Goal: Find specific page/section: Find specific page/section

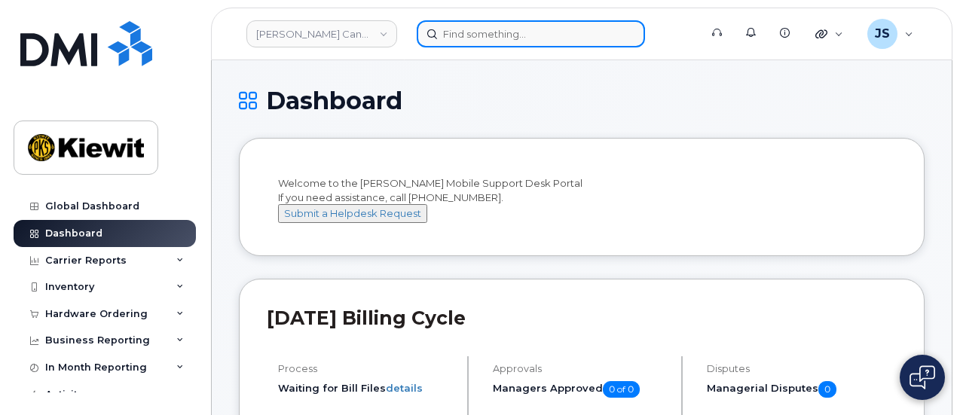
click at [481, 29] on input at bounding box center [531, 33] width 228 height 27
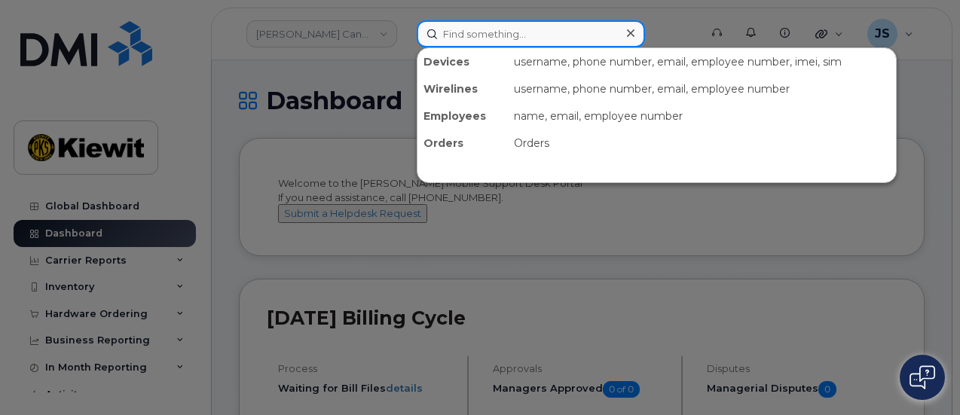
paste input "00549977"
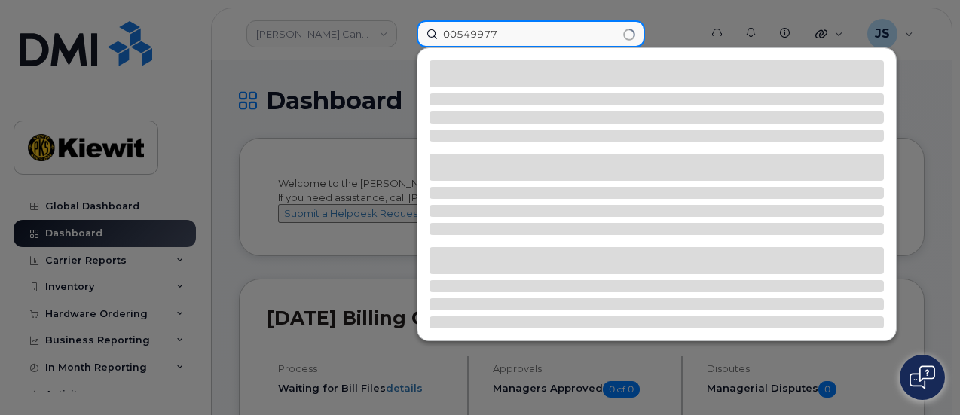
click at [460, 28] on input "00549977" at bounding box center [531, 33] width 228 height 27
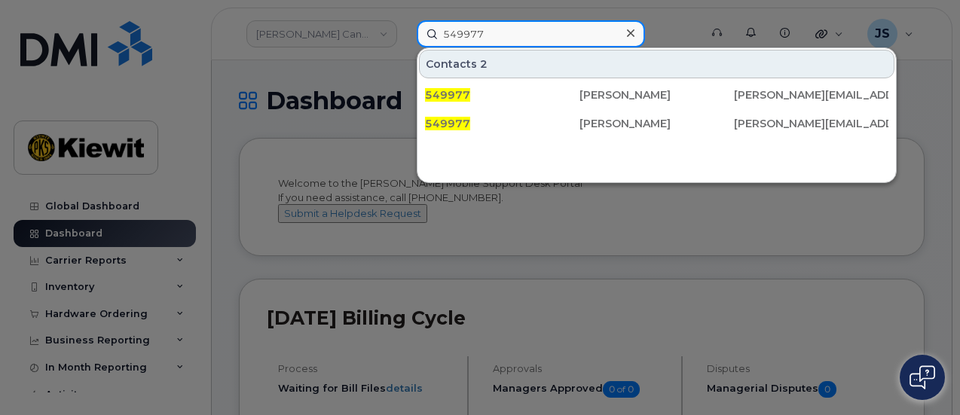
type input "549977"
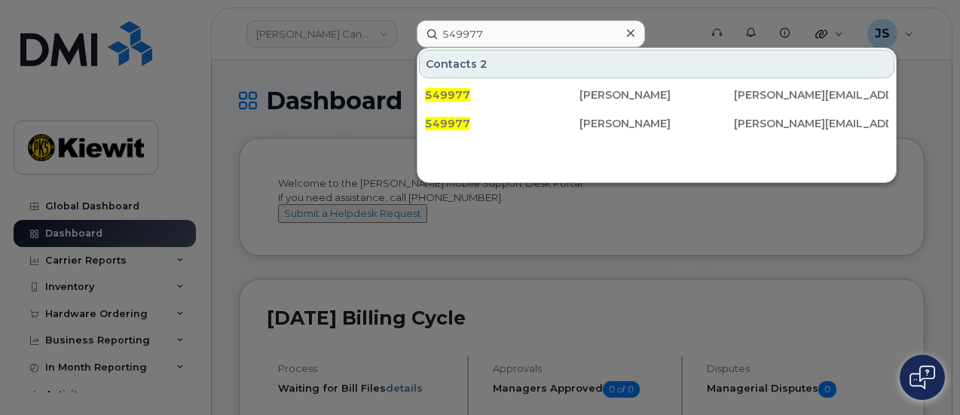
click at [631, 35] on icon at bounding box center [631, 33] width 8 height 12
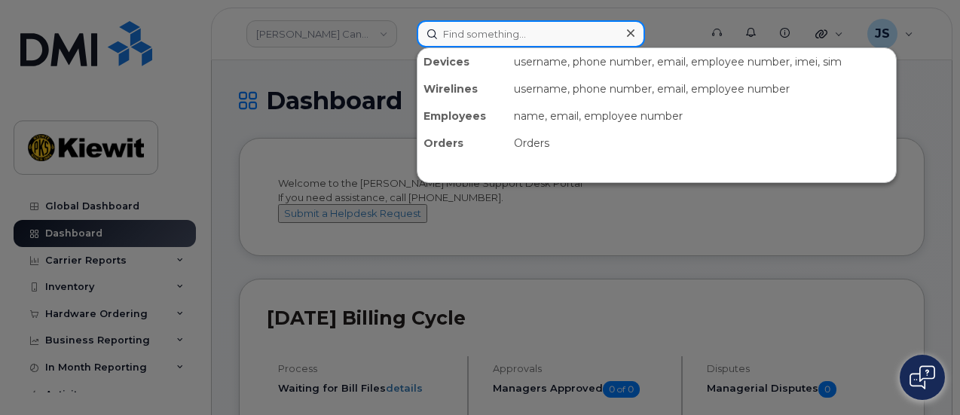
click at [542, 35] on input at bounding box center [531, 33] width 228 height 27
paste input "325365"
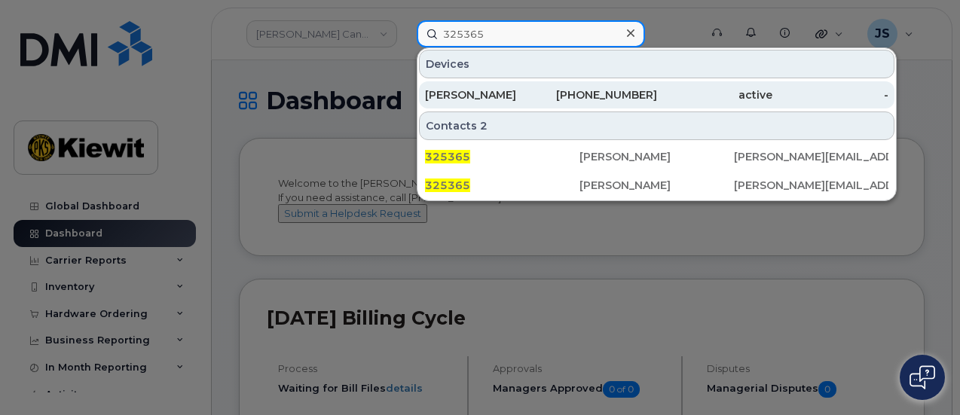
type input "325365"
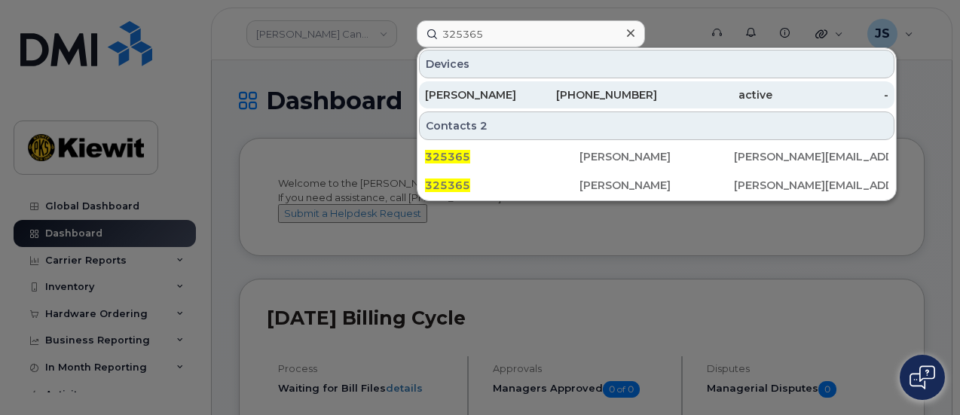
click at [571, 94] on div "709-725-4533" at bounding box center [599, 94] width 116 height 15
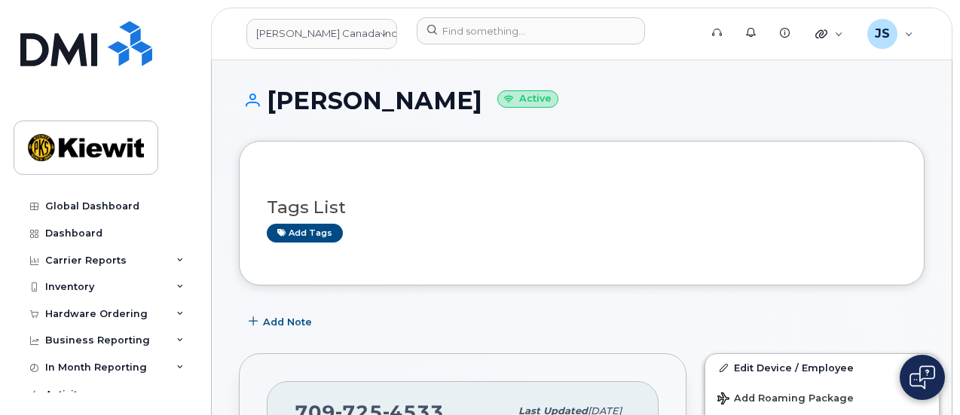
scroll to position [301, 0]
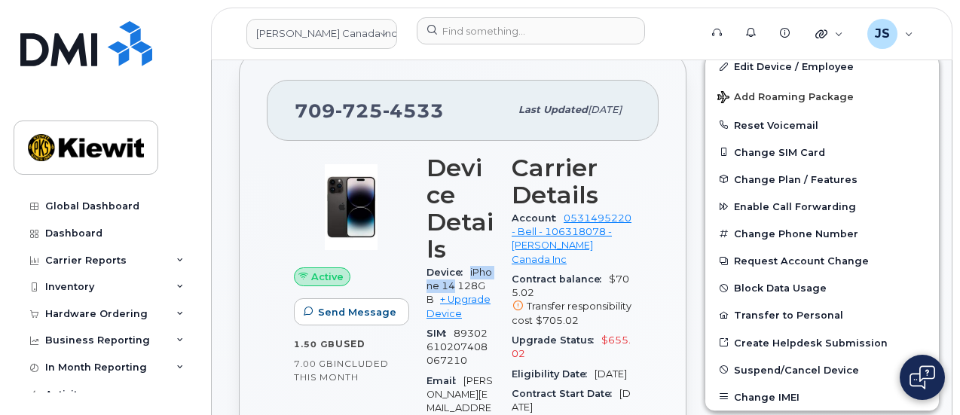
drag, startPoint x: 460, startPoint y: 286, endPoint x: 468, endPoint y: 270, distance: 17.2
click at [468, 270] on div "Device iPhone 14 128GB + Upgrade Device" at bounding box center [459, 293] width 67 height 61
copy span "iPhone 14"
click at [434, 107] on span "4533" at bounding box center [413, 110] width 61 height 23
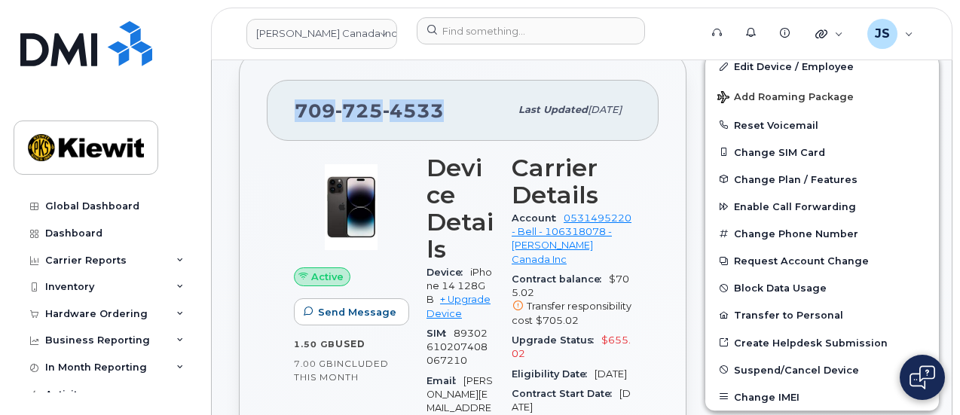
drag, startPoint x: 440, startPoint y: 108, endPoint x: 300, endPoint y: 114, distance: 140.3
click at [300, 114] on span "709 725 4533" at bounding box center [369, 110] width 149 height 23
copy span "709 725 4533"
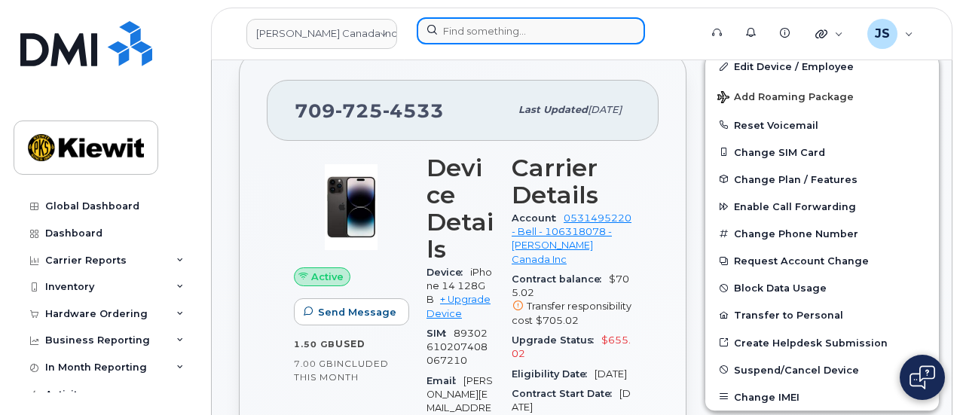
click at [519, 37] on input at bounding box center [531, 30] width 228 height 27
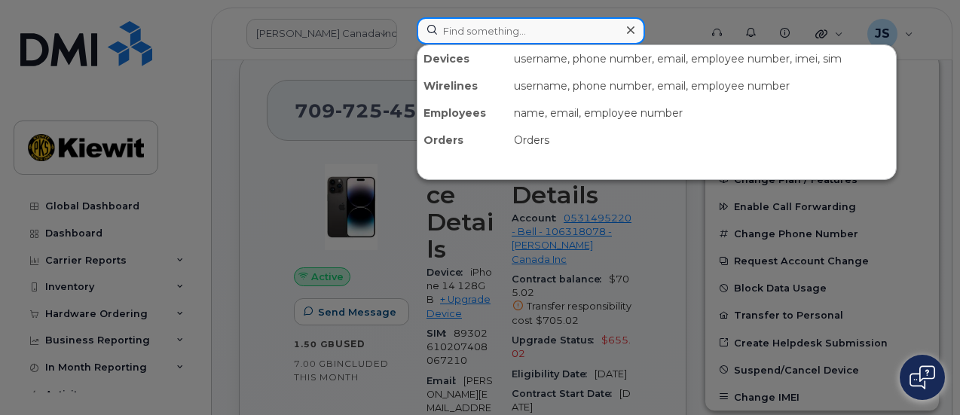
paste input "534244"
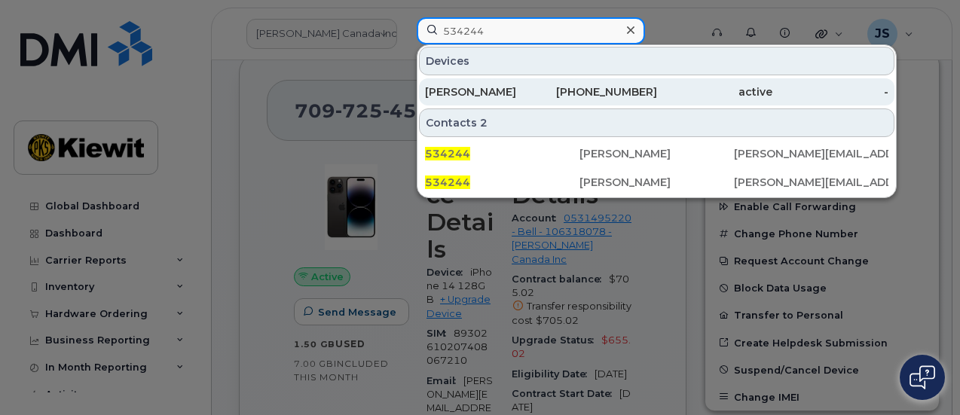
type input "534244"
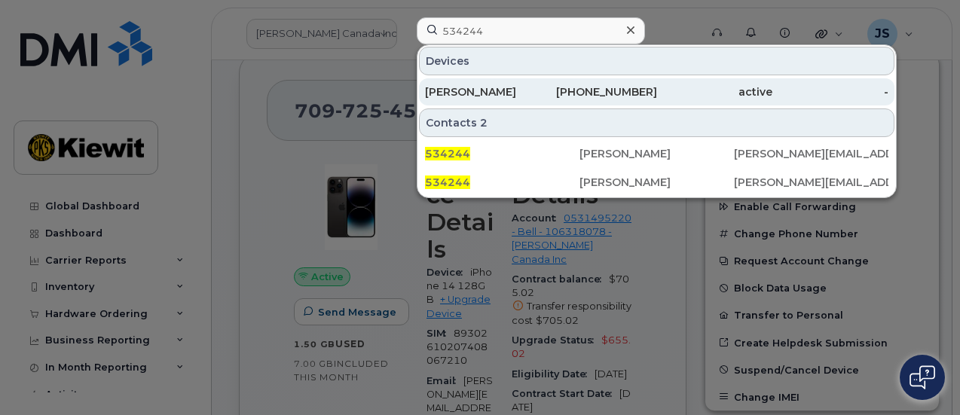
click at [537, 97] on div "JAIPRAKASH BHUJANGRAO BHALE" at bounding box center [483, 91] width 116 height 15
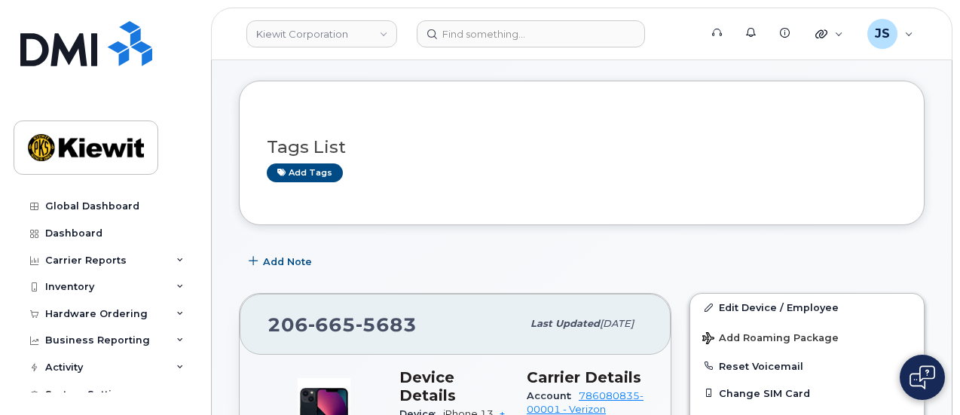
scroll to position [151, 0]
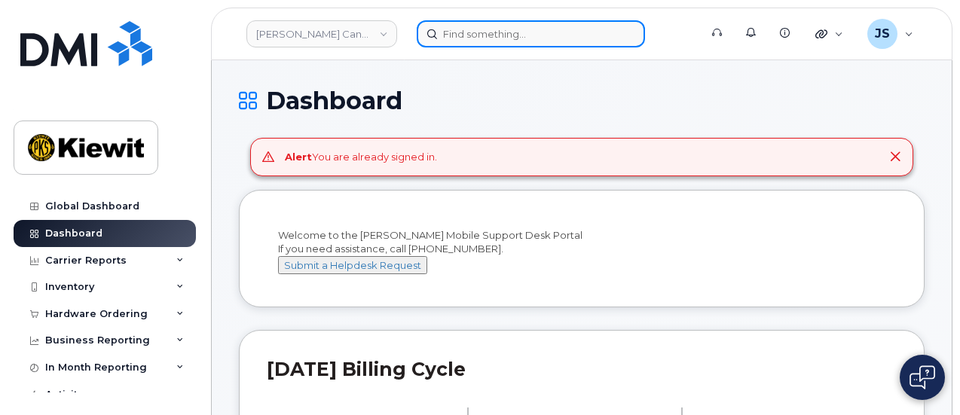
click at [472, 38] on input at bounding box center [531, 33] width 228 height 27
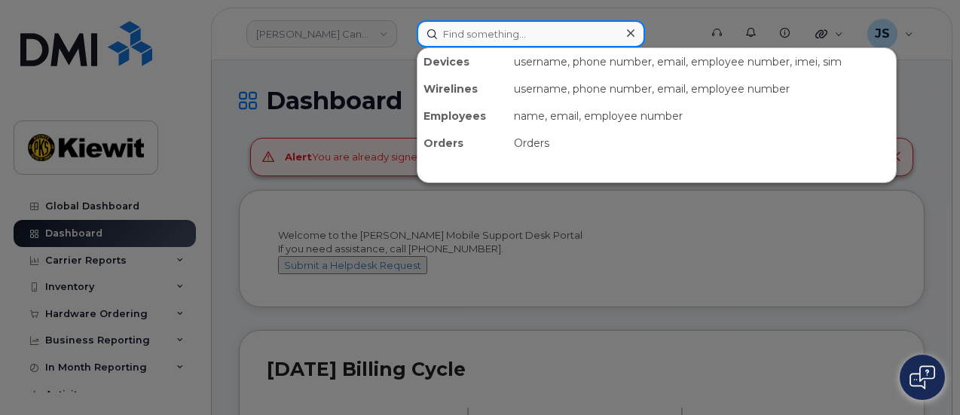
paste input "534244"
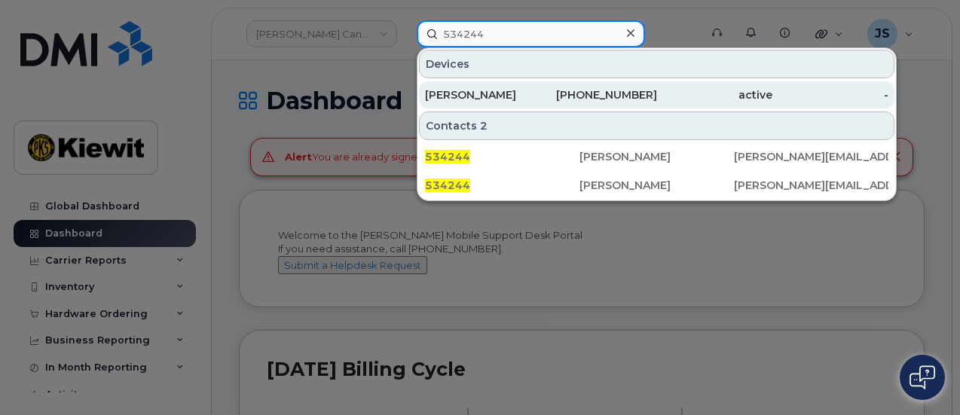
type input "534244"
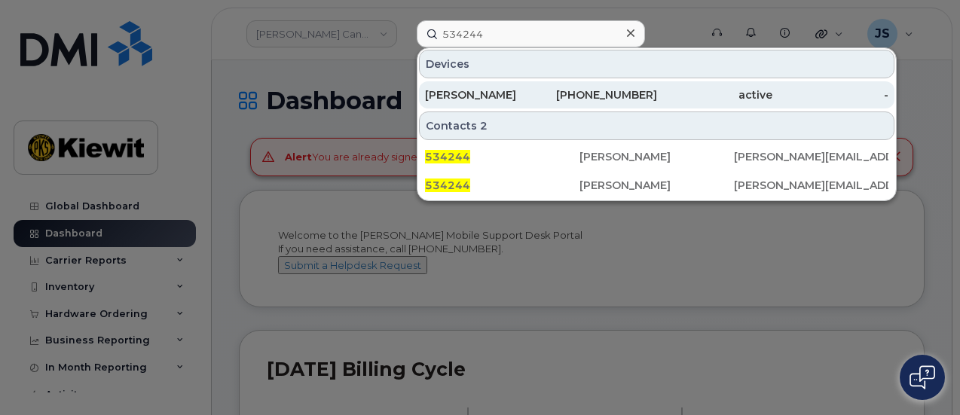
click at [548, 99] on div "[PHONE_NUMBER]" at bounding box center [599, 94] width 116 height 15
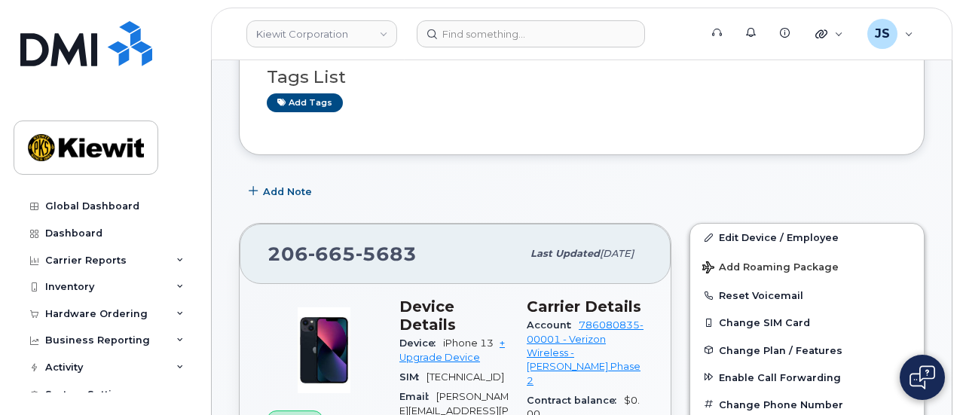
scroll to position [151, 0]
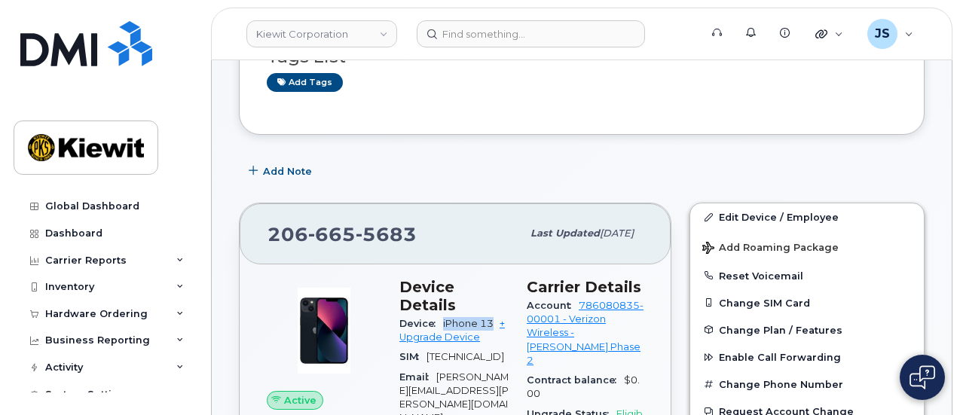
drag, startPoint x: 493, startPoint y: 298, endPoint x: 442, endPoint y: 301, distance: 50.5
click at [442, 314] on div "Device iPhone 13 + Upgrade Device" at bounding box center [453, 331] width 109 height 34
copy span "iPhone 13"
drag, startPoint x: 423, startPoint y: 225, endPoint x: 251, endPoint y: 229, distance: 172.6
click at [251, 229] on div "[PHONE_NUMBER] Last updated [DATE]" at bounding box center [455, 233] width 431 height 60
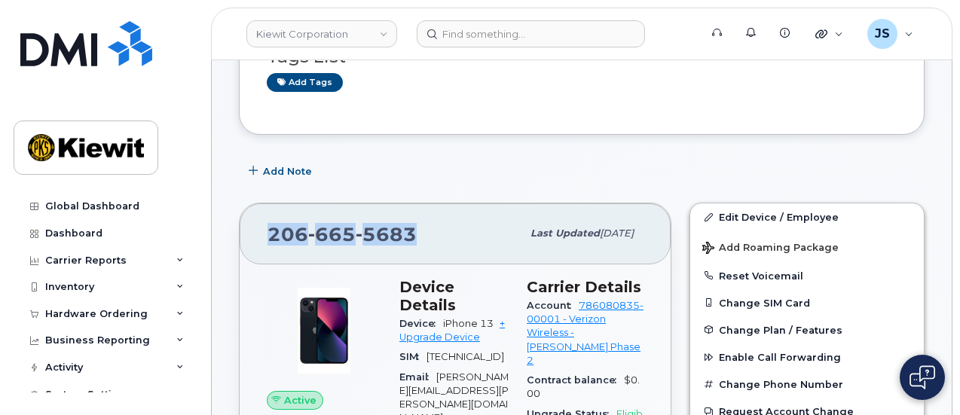
copy span "[PHONE_NUMBER]"
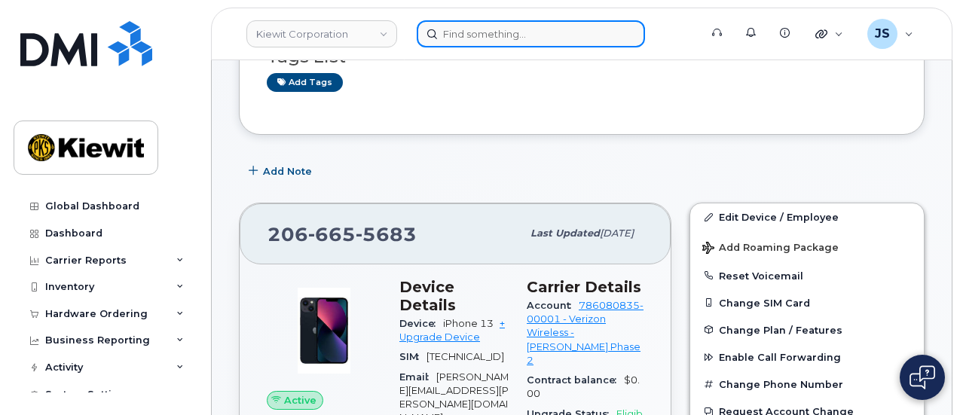
click at [505, 37] on input at bounding box center [531, 33] width 228 height 27
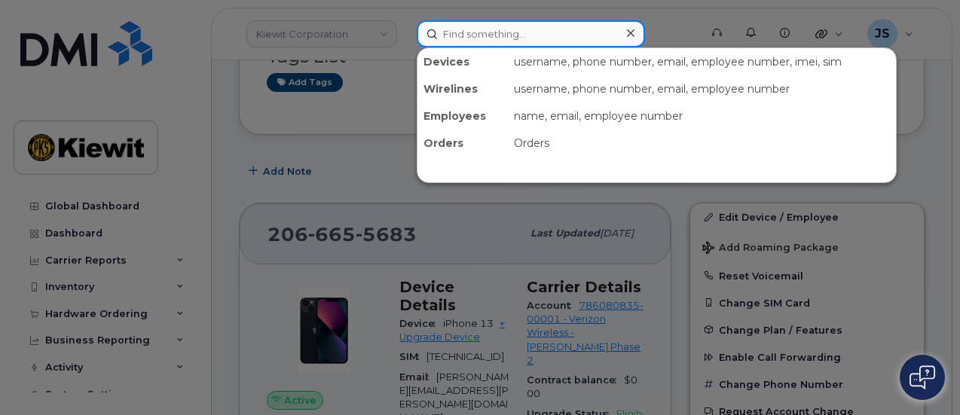
paste input "567790"
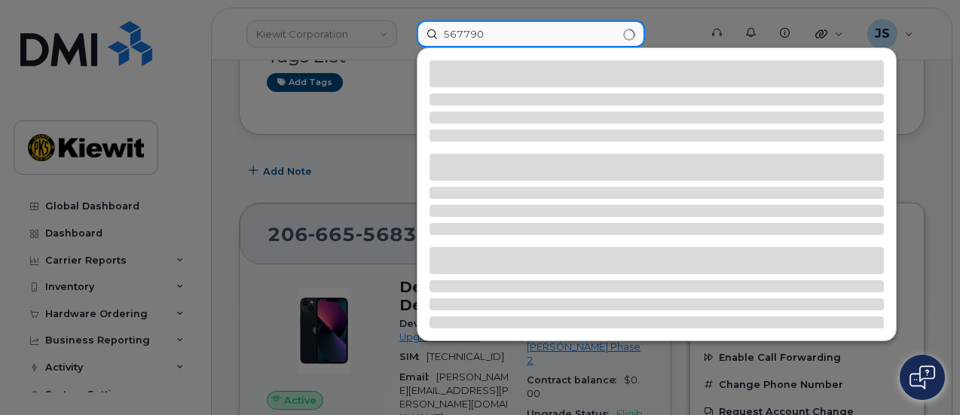
type input "567790"
